Goal: Book appointment/travel/reservation

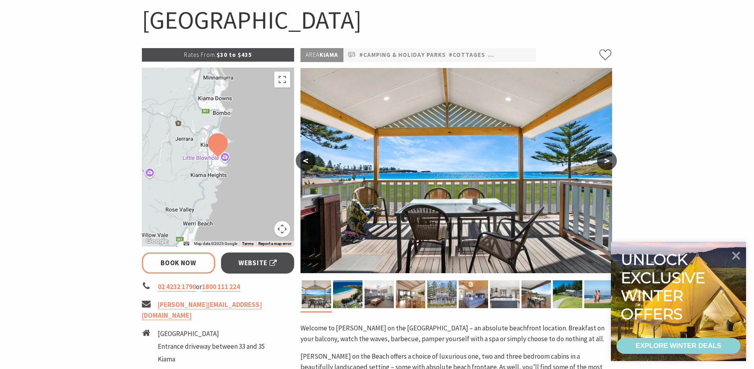
select select "3"
select select "2"
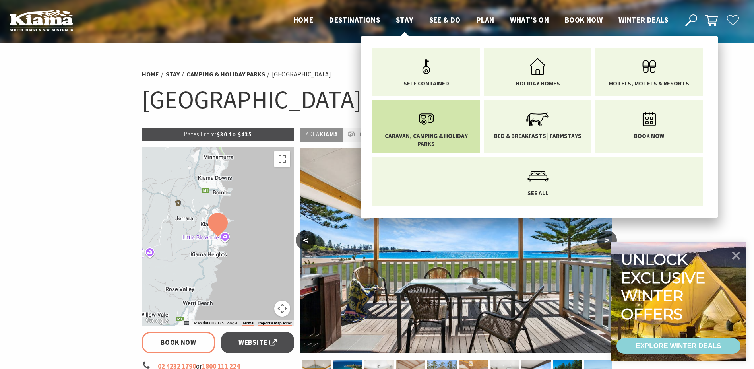
click at [422, 124] on icon "Main Menu" at bounding box center [426, 119] width 26 height 26
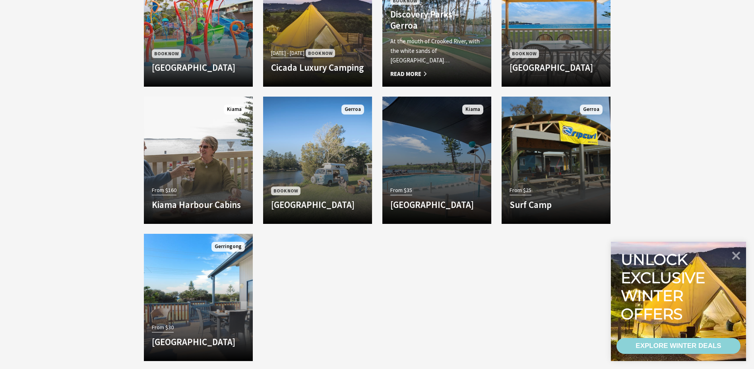
scroll to position [517, 0]
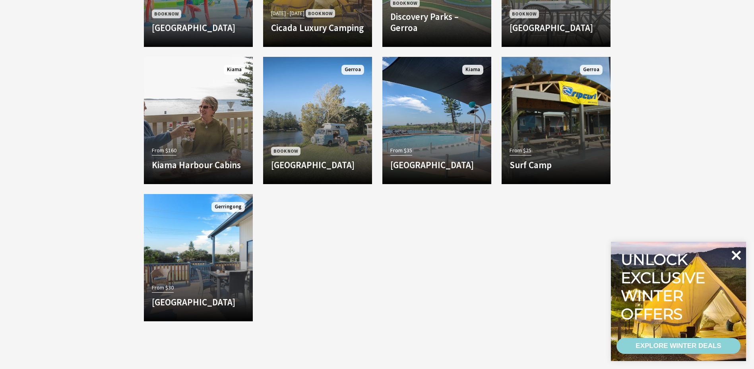
click at [738, 254] on icon at bounding box center [737, 255] width 10 height 10
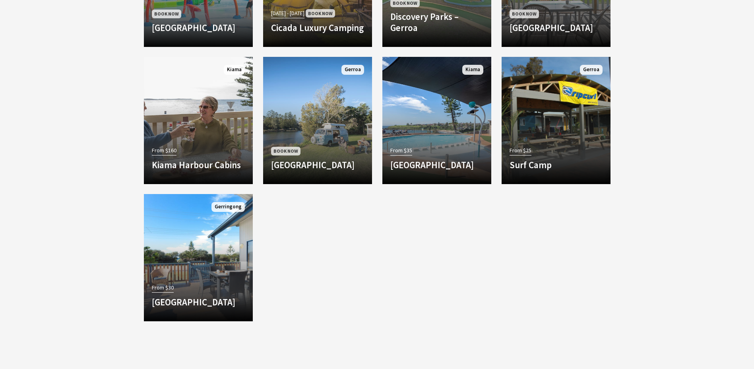
scroll to position [358, 0]
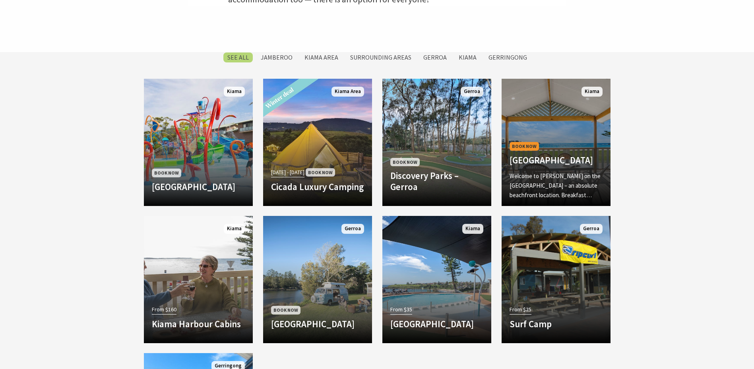
click at [579, 155] on h4 "[GEOGRAPHIC_DATA]" at bounding box center [555, 160] width 93 height 11
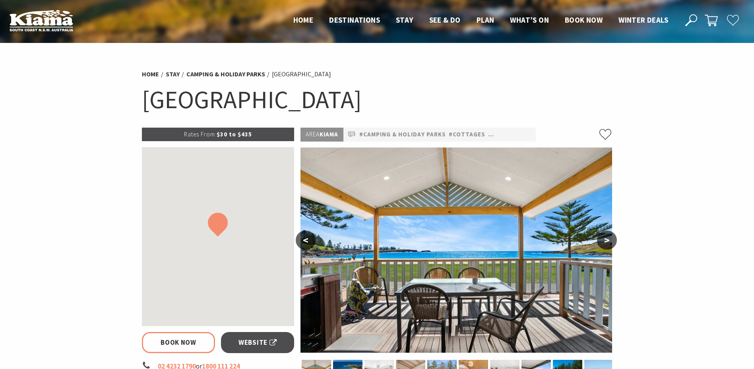
select select "3"
select select "2"
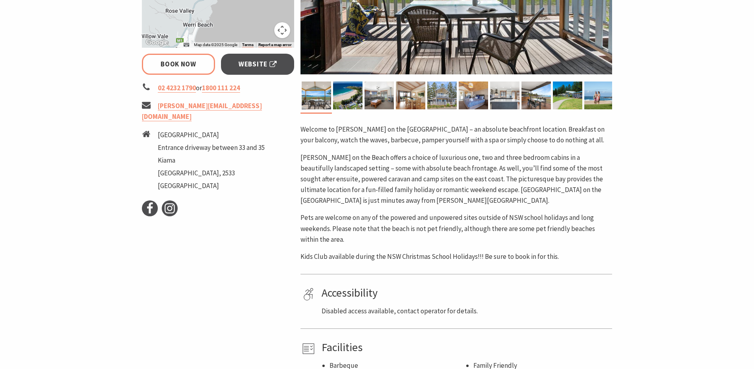
scroll to position [397, 0]
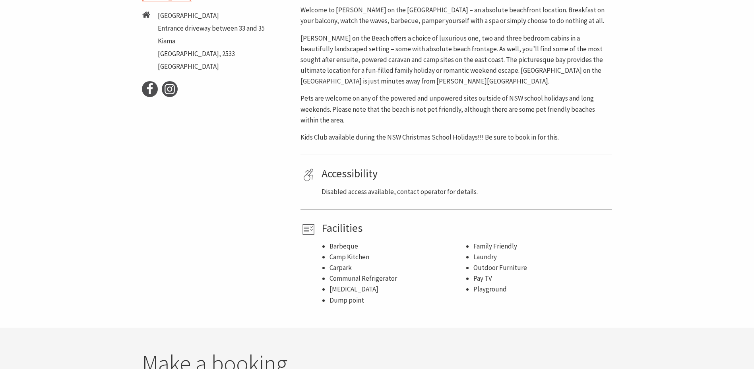
select select "3"
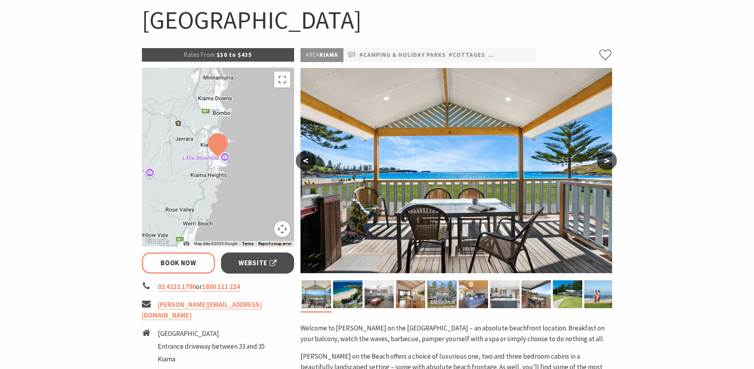
scroll to position [0, 0]
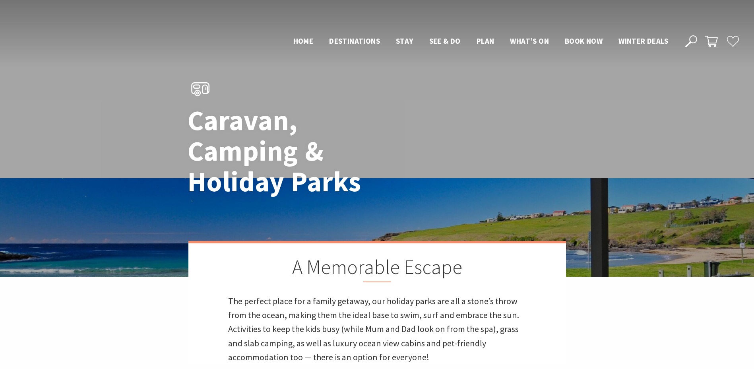
scroll to position [356, 0]
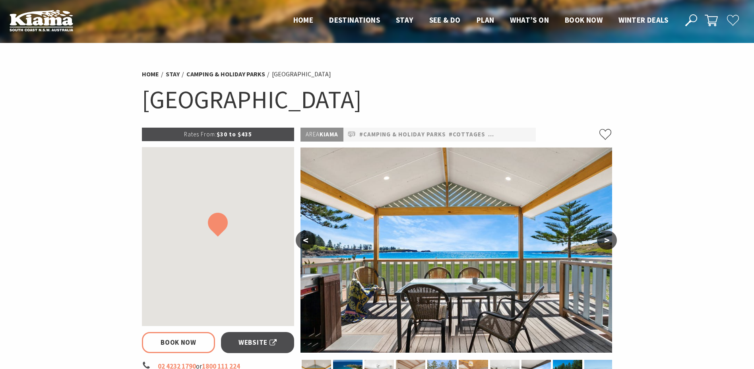
select select "3"
select select "2"
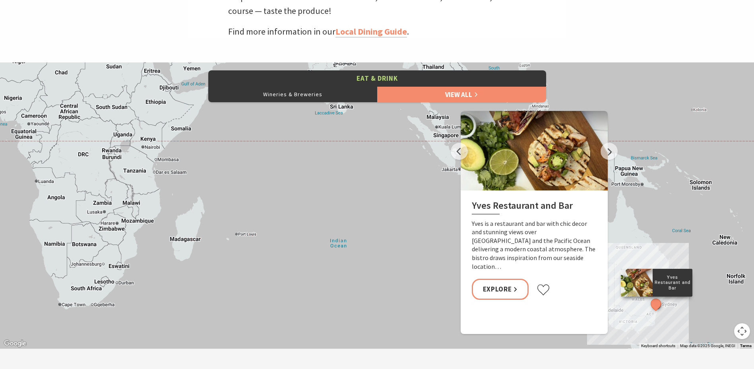
scroll to position [238, 0]
